Goal: Task Accomplishment & Management: Manage account settings

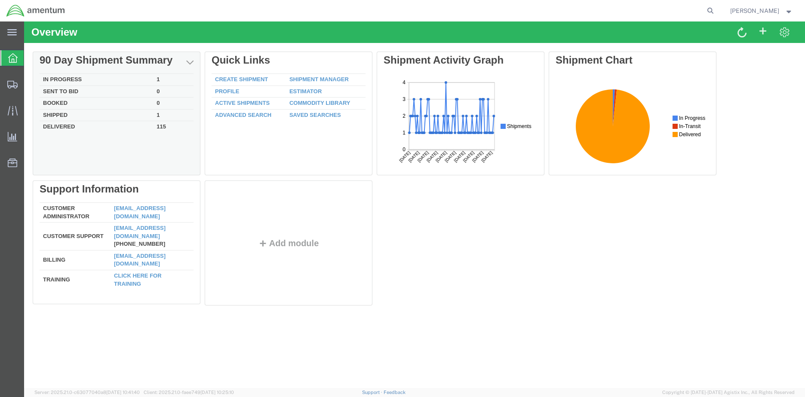
click at [67, 77] on td "In Progress" at bounding box center [96, 80] width 113 height 12
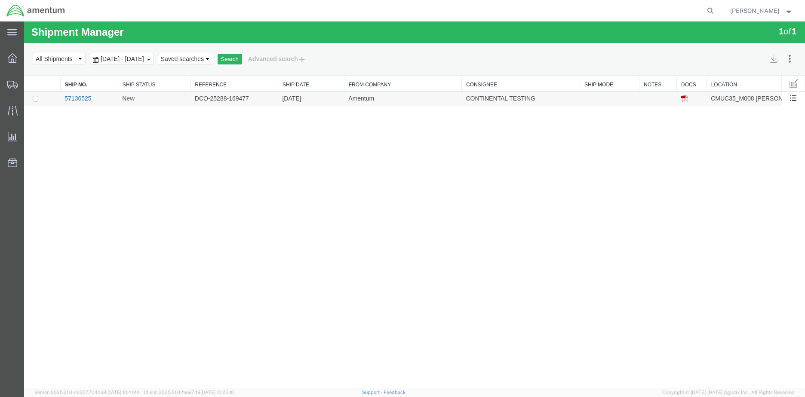
click at [87, 100] on link "57136525" at bounding box center [77, 98] width 27 height 7
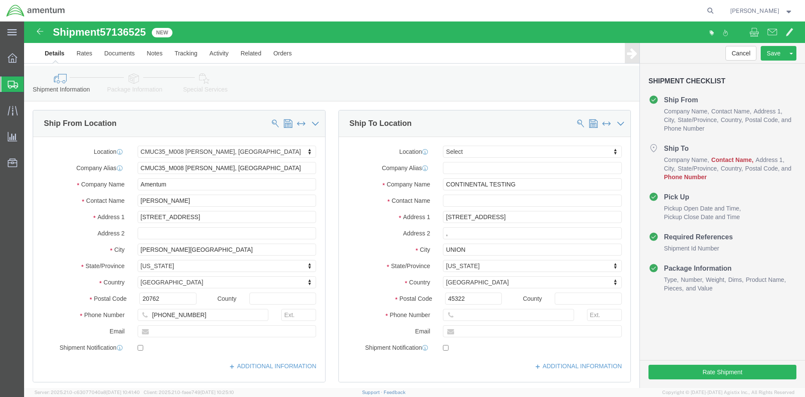
select select "42655"
select select
click input "text"
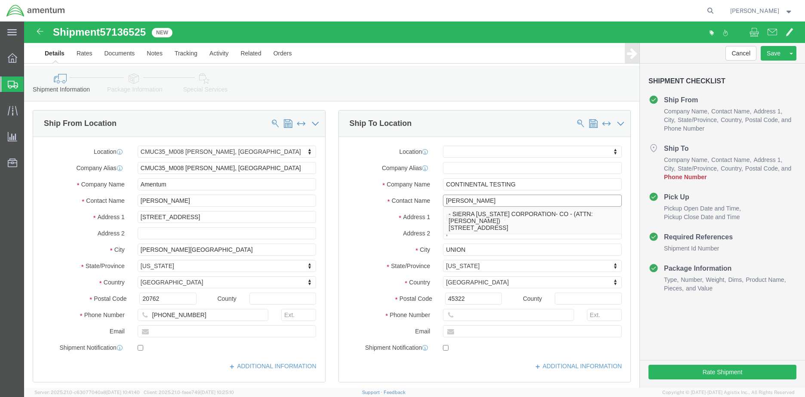
type input "[PERSON_NAME]"
click div "Location My Profile Location [PHONE_NUMBER] [PHONE_NUMBER] [PHONE_NUMBER] [PHON…"
click input "text"
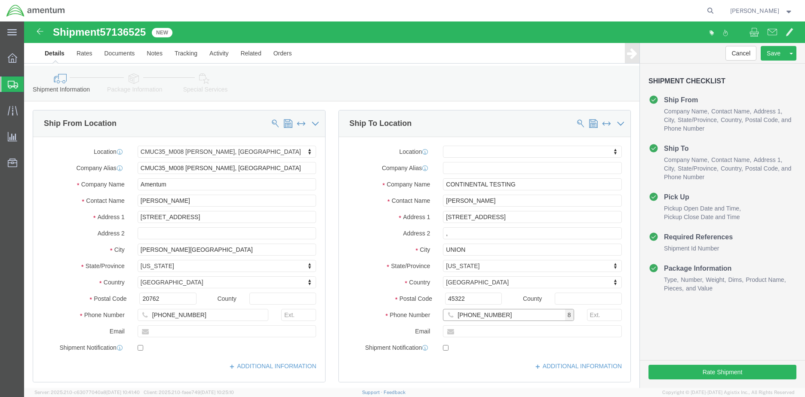
type input "[PHONE_NUMBER]"
click div "Location My Profile Location [PHONE_NUMBER] [PHONE_NUMBER] [PHONE_NUMBER] [PHON…"
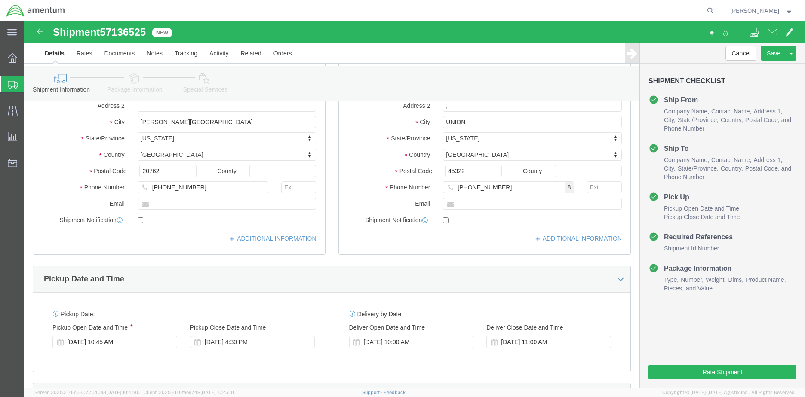
scroll to position [129, 0]
click button "Rate Shipment"
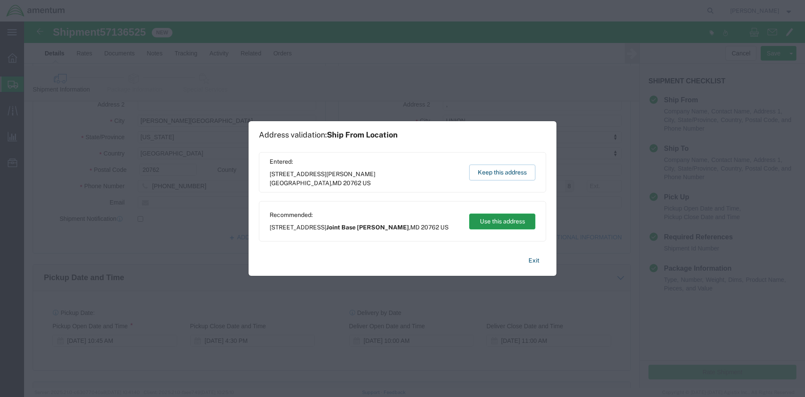
click at [496, 221] on button "Use this address" at bounding box center [502, 222] width 66 height 16
type input "Joint Base [PERSON_NAME]"
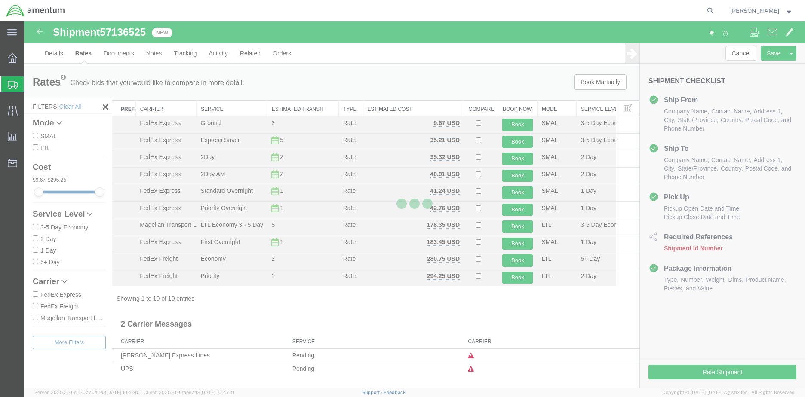
scroll to position [0, 0]
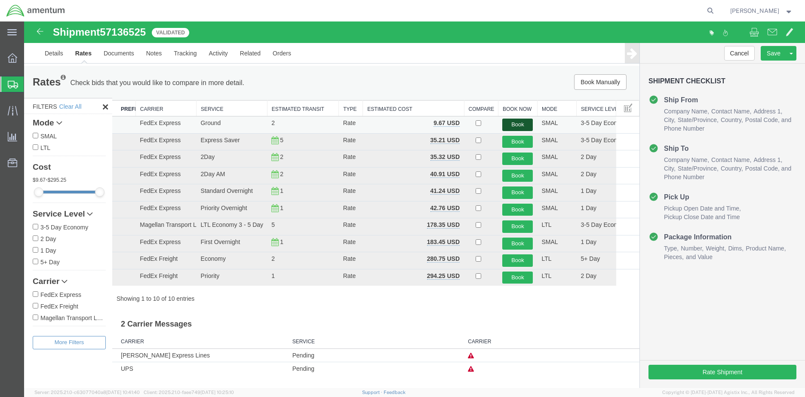
click at [516, 128] on button "Book" at bounding box center [517, 125] width 31 height 12
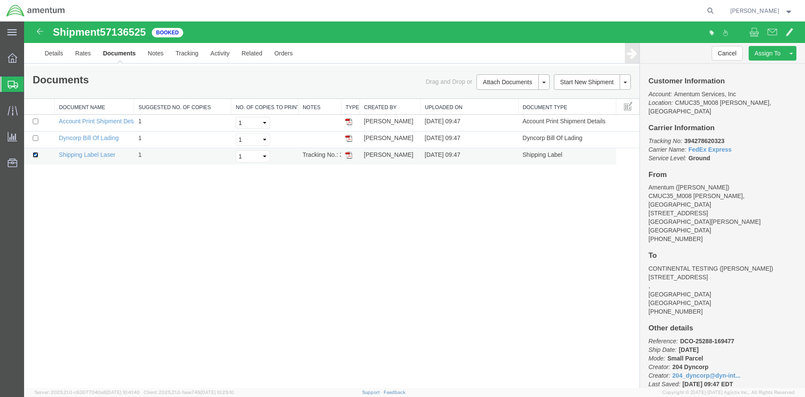
click at [34, 156] on input "checkbox" at bounding box center [36, 155] width 6 height 6
checkbox input "false"
click at [347, 122] on img at bounding box center [348, 121] width 7 height 7
click at [349, 139] on img at bounding box center [348, 138] width 7 height 7
click at [350, 139] on img at bounding box center [348, 138] width 7 height 7
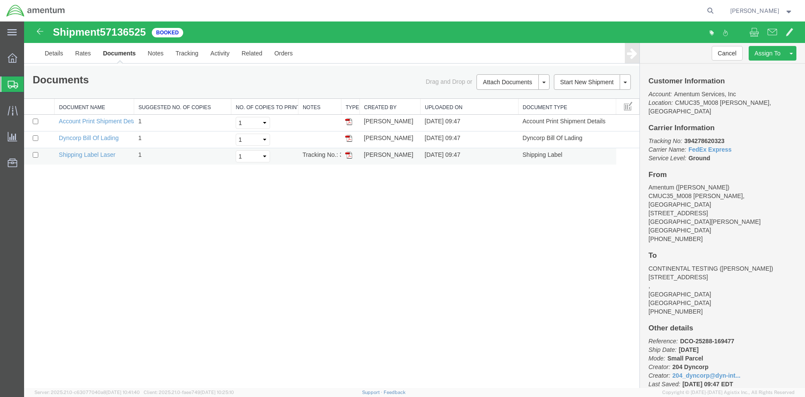
click at [350, 157] on img at bounding box center [348, 155] width 7 height 7
